Goal: Task Accomplishment & Management: Manage account settings

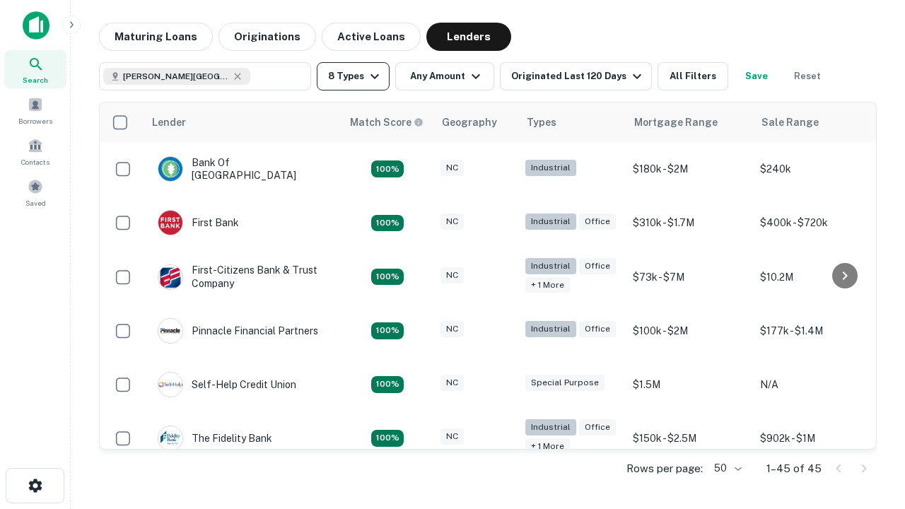
click at [353, 76] on button "8 Types" at bounding box center [353, 76] width 73 height 28
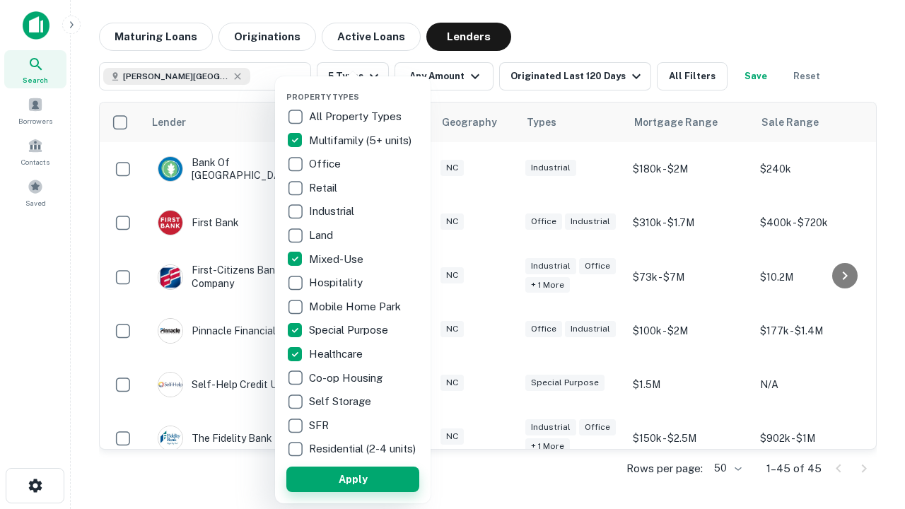
click at [353, 478] on button "Apply" at bounding box center [352, 478] width 133 height 25
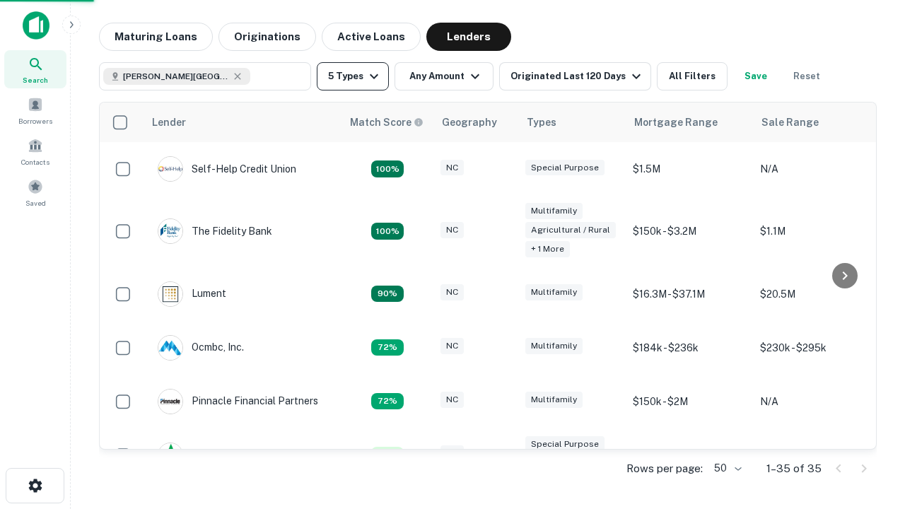
click at [353, 76] on button "5 Types" at bounding box center [353, 76] width 72 height 28
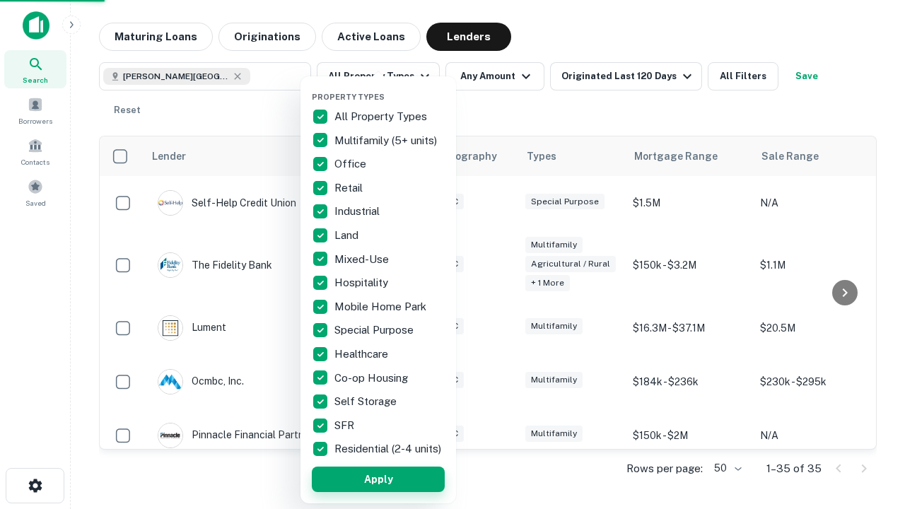
click at [378, 478] on button "Apply" at bounding box center [378, 478] width 133 height 25
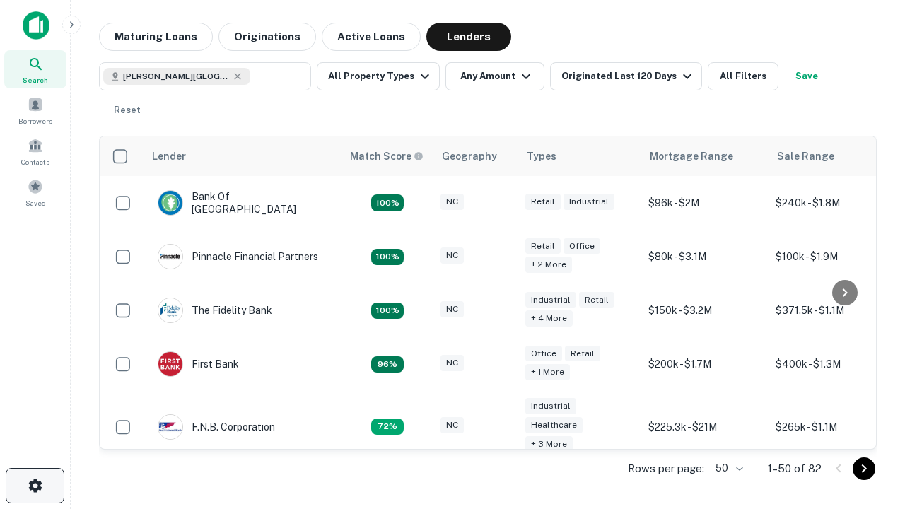
click at [35, 485] on icon "button" at bounding box center [35, 485] width 17 height 17
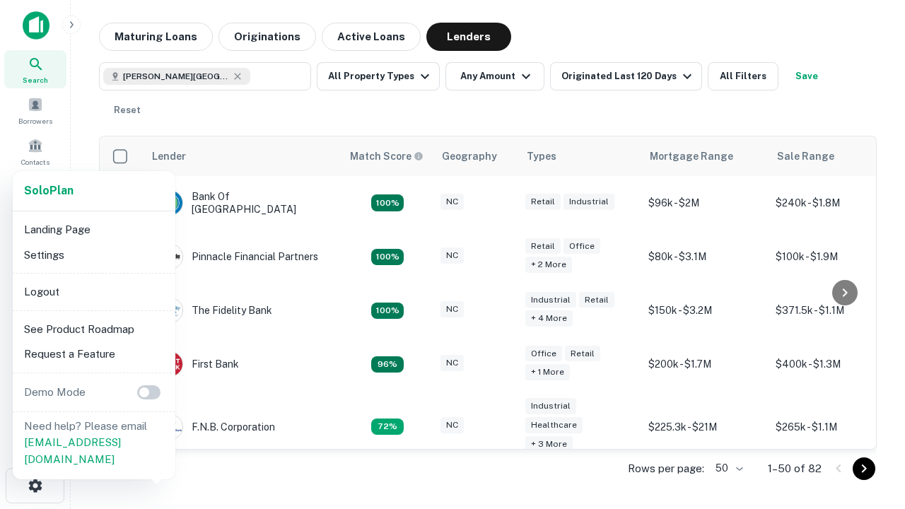
click at [93, 291] on li "Logout" at bounding box center [93, 291] width 151 height 25
